Goal: Complete application form: Complete application form

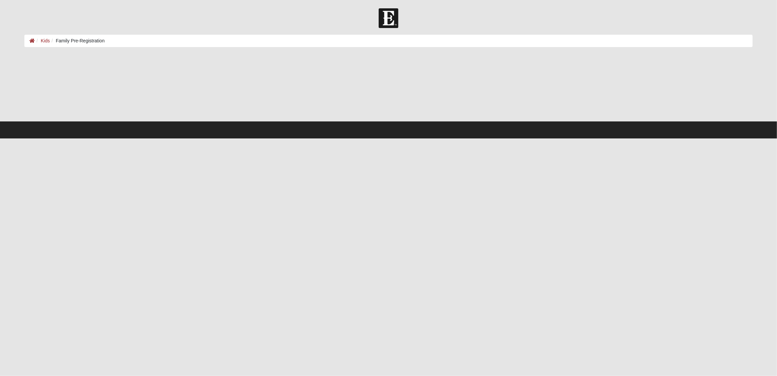
select select "3"
select select "4"
select select "1986"
select select "3"
select select "4"
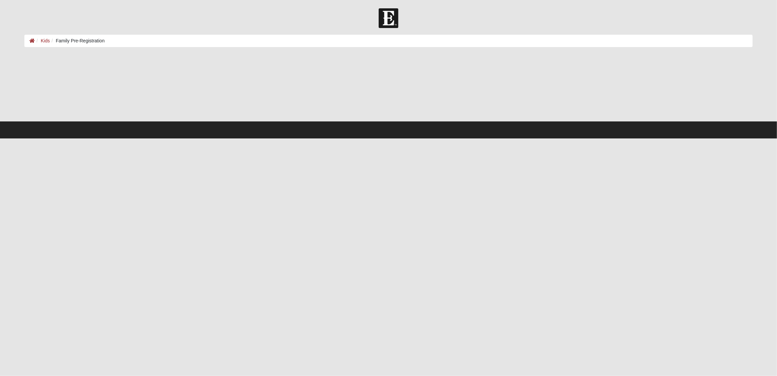
select select "1986"
select select "12"
select select "7"
select select "2014"
select select "1"
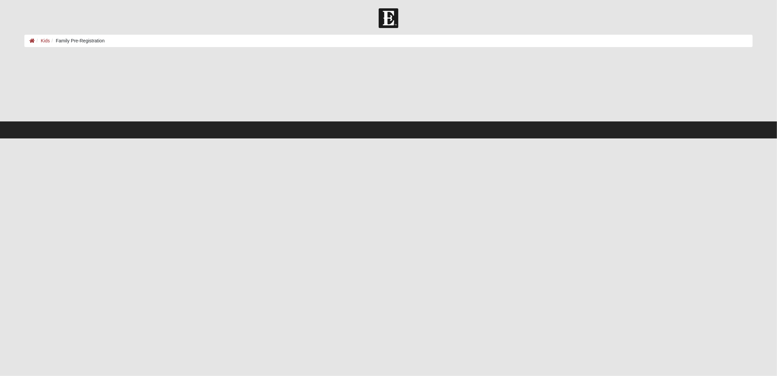
select select "1"
select select "2015"
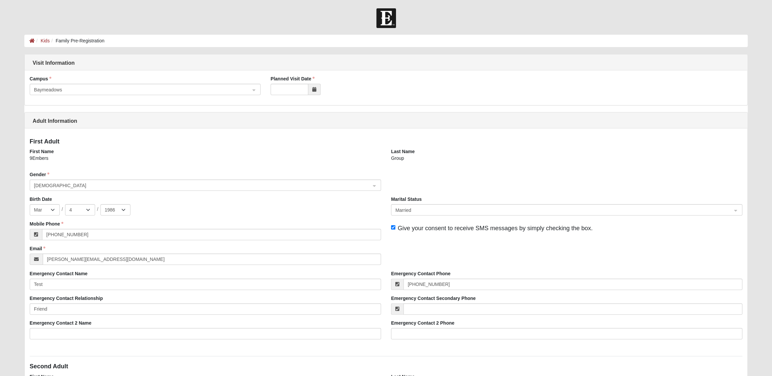
click at [317, 88] on span at bounding box center [314, 89] width 12 height 11
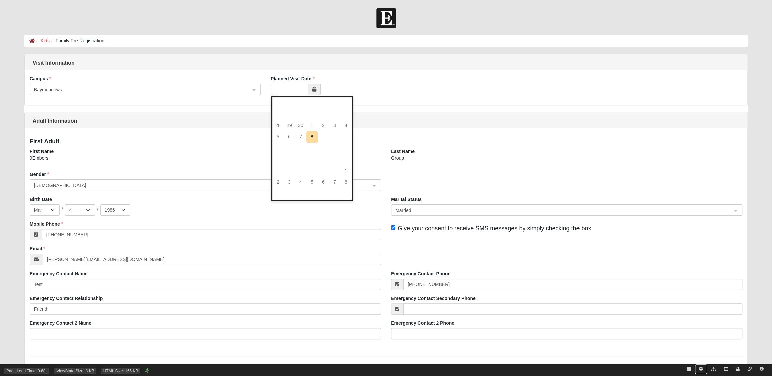
click at [701, 369] on icon at bounding box center [701, 369] width 4 height 4
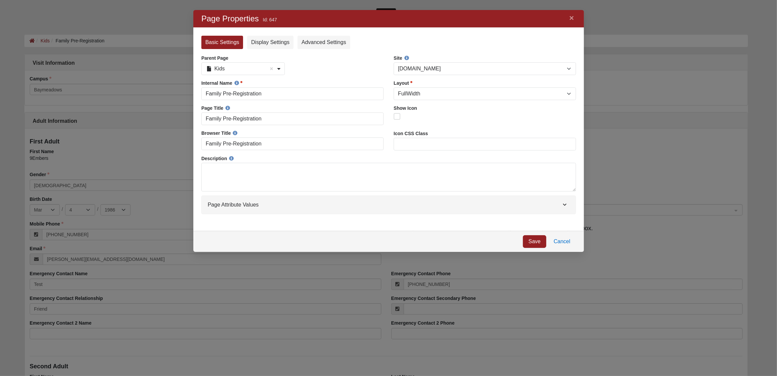
scroll to position [233, 381]
